Goal: Task Accomplishment & Management: Complete application form

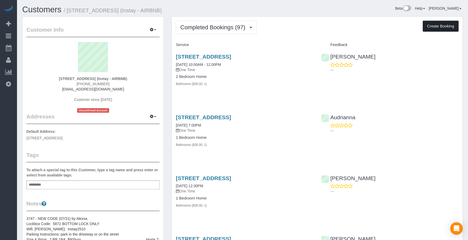
click at [441, 27] on button "Create Booking" at bounding box center [440, 26] width 36 height 11
select select "IA"
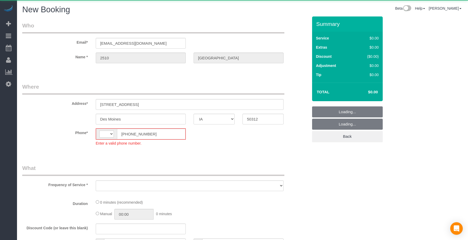
select select "string:[GEOGRAPHIC_DATA]"
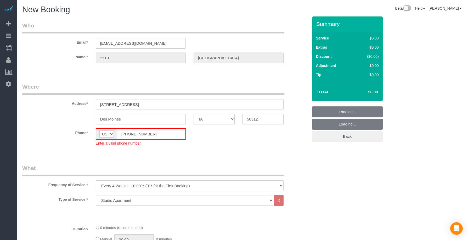
select select "object:1741"
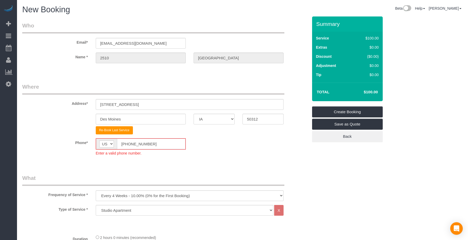
click at [117, 141] on input "[PHONE_NUMBER]" at bounding box center [151, 144] width 68 height 11
paste input "15) 305-3231"
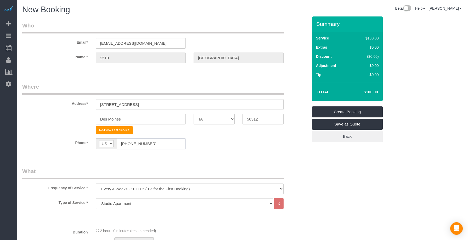
type input "[PHONE_NUMBER]"
click at [158, 151] on sui-booking-location "Phone* AF AL DZ AD AO AI AQ AG AR AM AW AU AT AZ BS BH BD BB BY BE BZ BJ BM BT …" at bounding box center [165, 145] width 286 height 15
click at [132, 190] on select "Every 6 Weeks (0% for the First Booking) One Time Every 8 Weeks (0% for the Fir…" at bounding box center [190, 188] width 188 height 11
select select "object:1743"
click at [96, 183] on select "Every 6 Weeks (0% for the First Booking) One Time Every 8 Weeks (0% for the Fir…" at bounding box center [190, 188] width 188 height 11
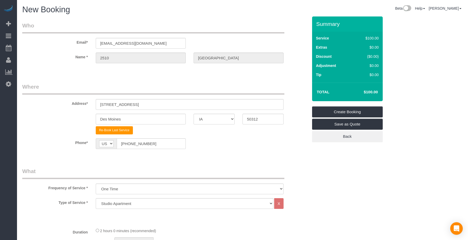
click at [210, 156] on fieldset "Where Address* [STREET_ADDRESS] [GEOGRAPHIC_DATA] AK AL AR AZ CA CO CT DC DE [G…" at bounding box center [165, 120] width 286 height 74
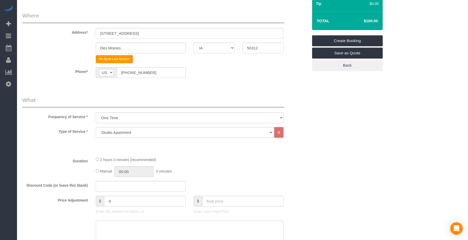
scroll to position [87, 0]
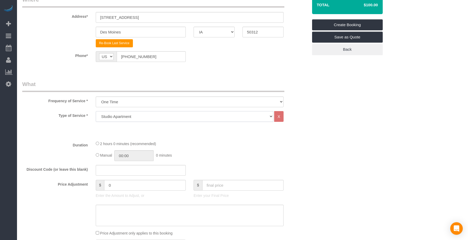
click at [111, 116] on select "Studio Apartment 1 Bedroom Home 2 Bedroom Home 3 Bedroom Home 4 Bedroom Home 5 …" at bounding box center [184, 116] width 177 height 11
select select "18"
click at [96, 111] on select "Studio Apartment 1 Bedroom Home 2 Bedroom Home 3 Bedroom Home 4 Bedroom Home 5 …" at bounding box center [184, 116] width 177 height 11
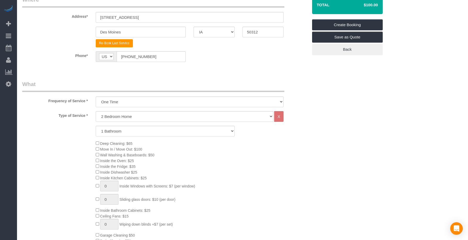
click at [281, 165] on div "Deep Cleaning: $65 Move In / Move Out: $100 Wall Washing & Baseboards: $50 Insi…" at bounding box center [202, 197] width 220 height 115
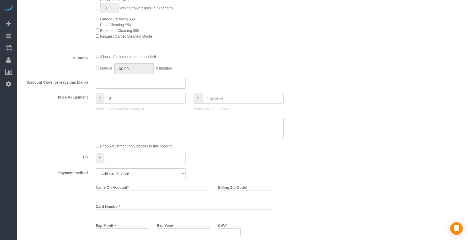
scroll to position [305, 0]
click at [143, 171] on select "Add Credit Card Cash Check Paypal" at bounding box center [141, 171] width 90 height 11
select select "string:check"
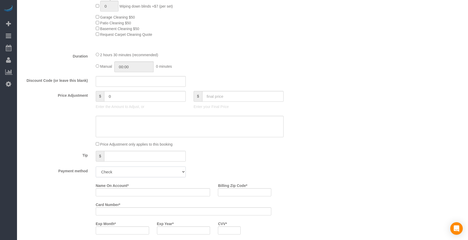
click at [96, 166] on select "Add Credit Card Cash Check Paypal" at bounding box center [141, 171] width 90 height 11
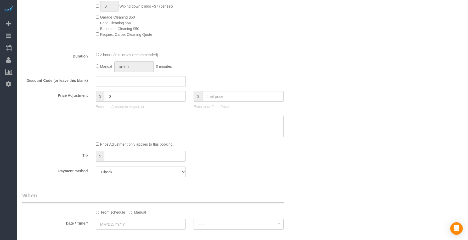
click at [231, 163] on fieldset "What Frequency of Service * Every 6 Weeks (0% for the First Booking) One Time E…" at bounding box center [165, 21] width 286 height 319
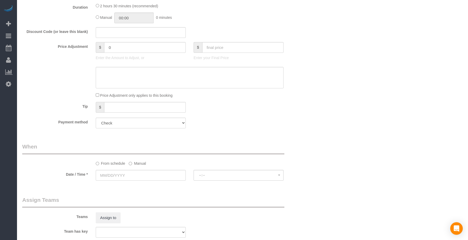
scroll to position [436, 0]
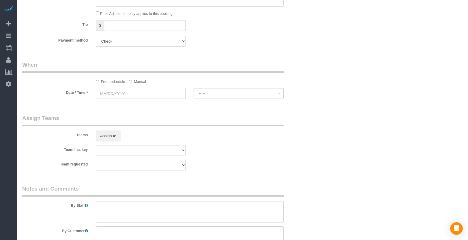
click at [136, 96] on input "text" at bounding box center [141, 93] width 90 height 11
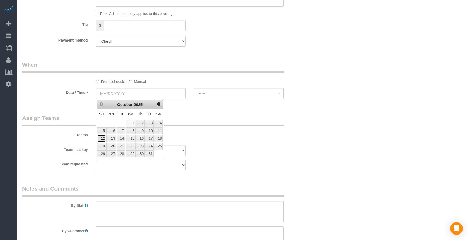
click at [102, 139] on link "12" at bounding box center [101, 138] width 9 height 7
type input "[DATE]"
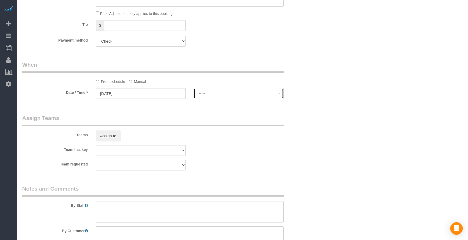
click at [209, 95] on button "--:--" at bounding box center [238, 93] width 90 height 11
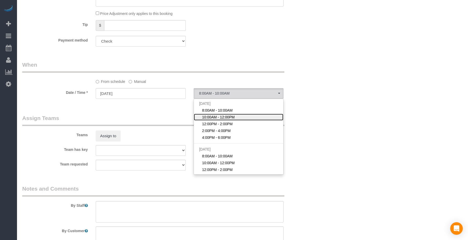
click at [209, 118] on span "10:00AM - 12:00PM" at bounding box center [218, 116] width 33 height 5
select select "spot2"
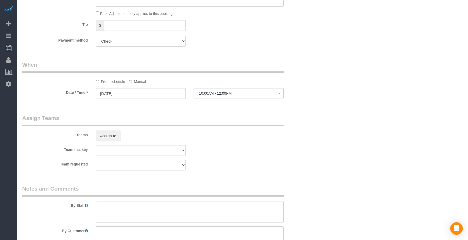
click at [274, 120] on legend "Assign Teams" at bounding box center [153, 120] width 262 height 12
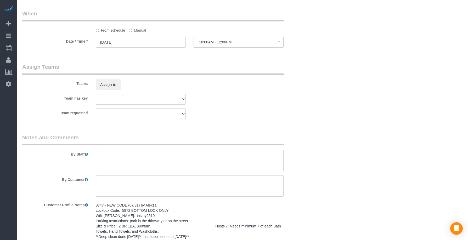
scroll to position [542, 0]
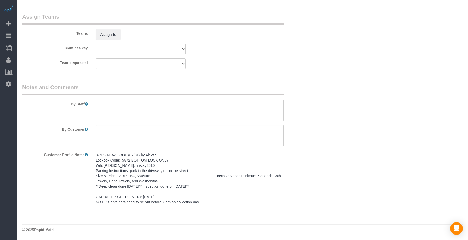
drag, startPoint x: 96, startPoint y: 150, endPoint x: 221, endPoint y: 201, distance: 135.5
click at [221, 201] on pre "3747 - NEW CODE (07/31) by Alexsa Lockbox Code: 5872 BOTTOM LOCK ONLY Wifi: [PE…" at bounding box center [190, 178] width 188 height 52
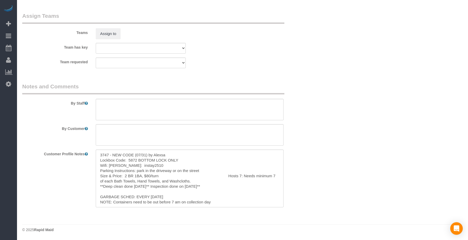
copy pre "3747 - NEW CODE (07/31) by Alexsa Lockbox Code: 5872 BOTTOM LOCK ONLY Wifi: [PE…"
click at [214, 193] on textarea "3747 - NEW CODE (07/31) by Alexsa Lockbox Code: 5872 BOTTOM LOCK ONLY Wifi: [PE…" at bounding box center [190, 179] width 188 height 58
click at [141, 105] on textarea at bounding box center [190, 109] width 188 height 21
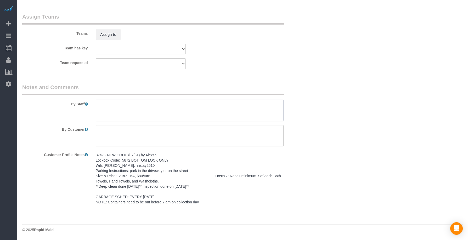
paste textarea "3747 - NEW CODE (07/31) by Alexsa Lockbox Code: 5872 BOTTOM LOCK ONLY Wifi: [PE…"
type textarea "3747 - NEW CODE (07/31) by Alexsa Lockbox Code: 5872 BOTTOM LOCK ONLY Wifi: [PE…"
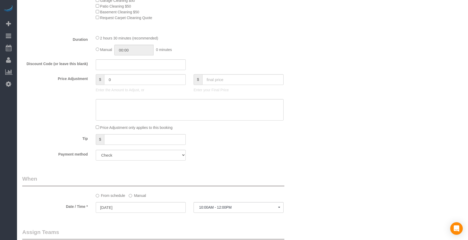
scroll to position [320, 0]
click at [222, 82] on input "text" at bounding box center [242, 81] width 81 height 11
type input "80"
type input "-79"
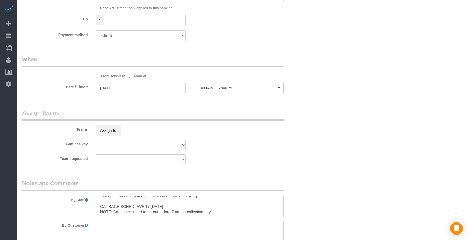
scroll to position [494, 0]
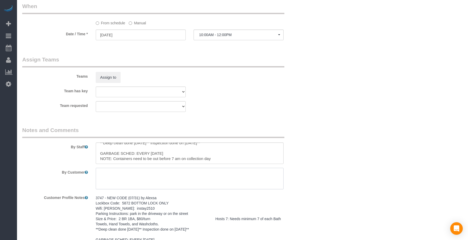
click at [123, 180] on textarea at bounding box center [190, 178] width 188 height 21
paste textarea "SAME DAY TURNOVER"
type textarea "SAME DAY TURNOVER"
click at [206, 115] on fieldset "Assign Teams Teams Assign to Team has key Alexsa [GEOGRAPHIC_DATA] Audrianna [P…" at bounding box center [165, 86] width 286 height 60
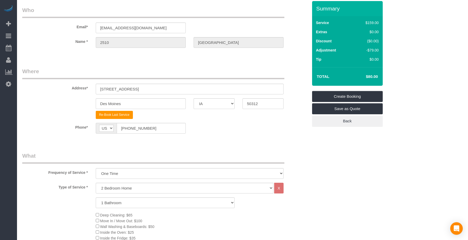
scroll to position [15, 0]
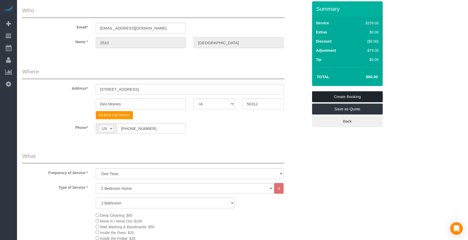
click at [342, 99] on link "Create Booking" at bounding box center [347, 96] width 71 height 11
